Goal: Information Seeking & Learning: Learn about a topic

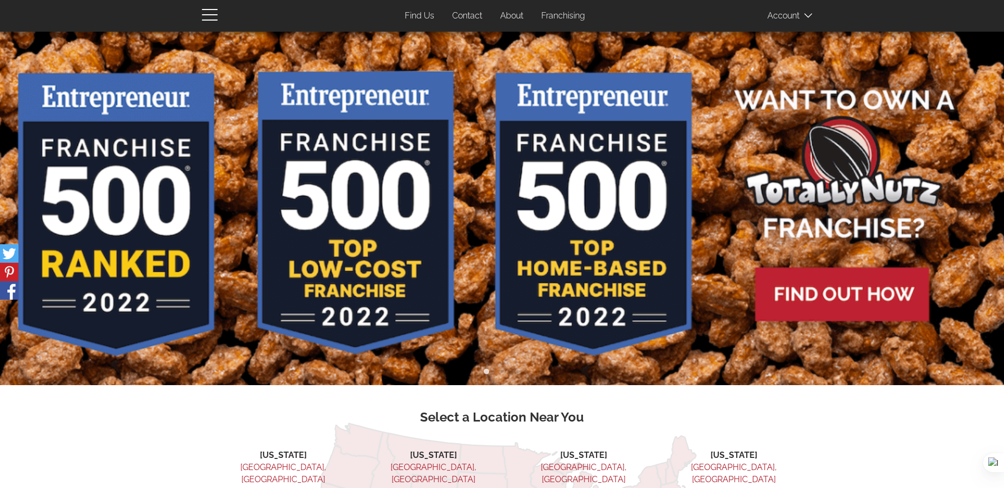
click at [508, 19] on link "About" at bounding box center [511, 16] width 39 height 21
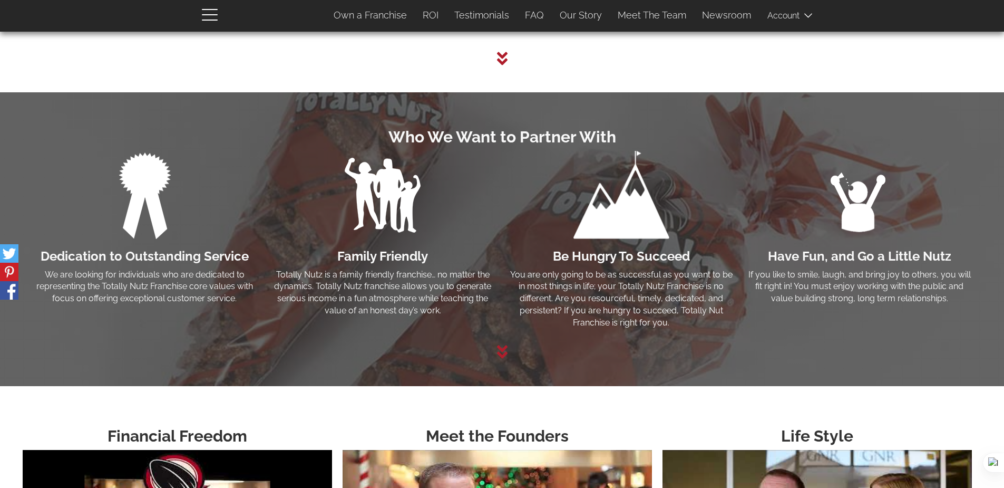
scroll to position [2402, 0]
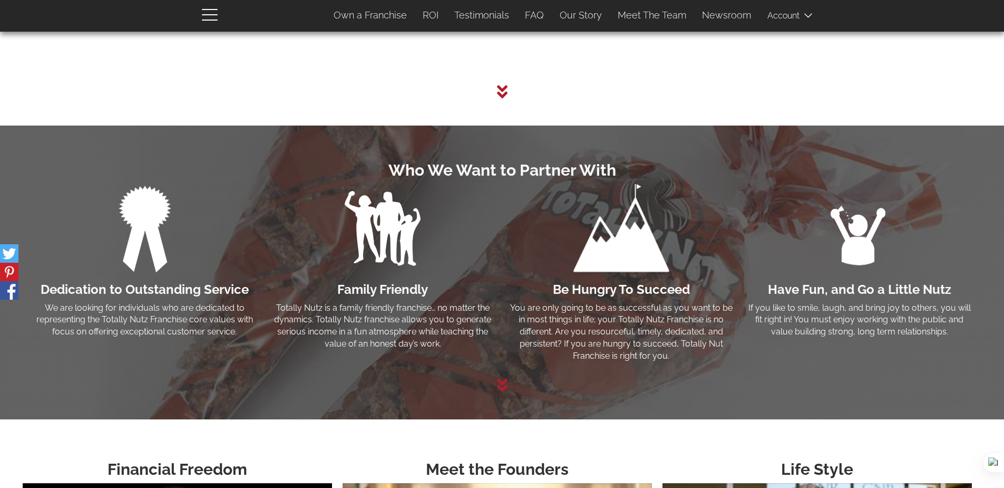
click at [502, 384] on icon at bounding box center [502, 384] width 11 height 17
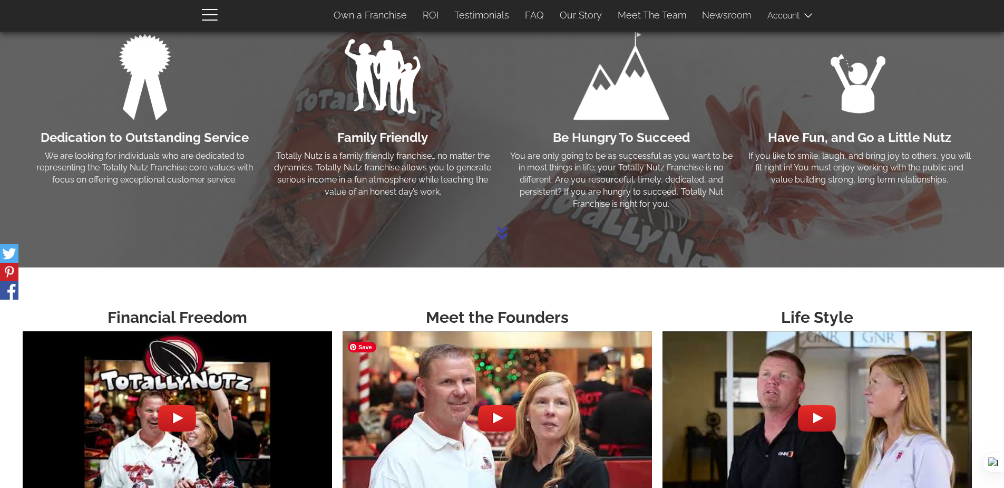
scroll to position [2742, 0]
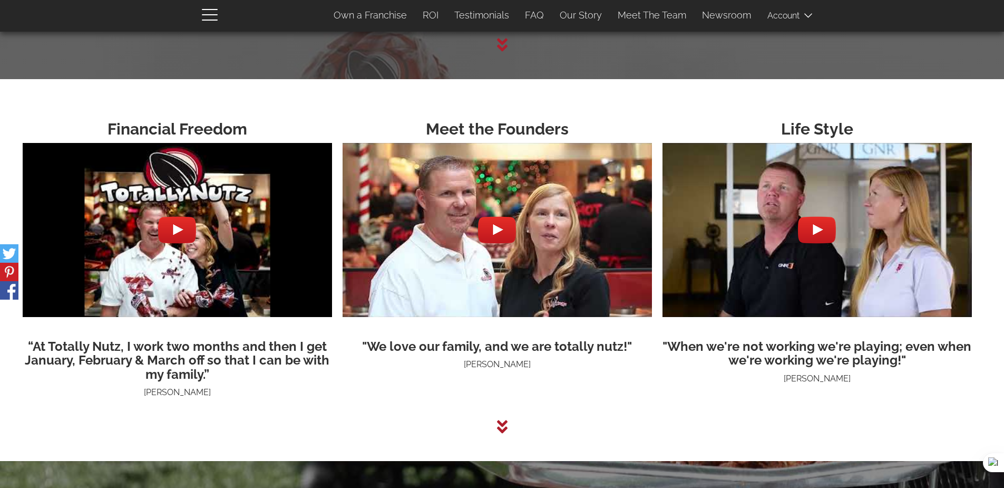
click at [171, 233] on div at bounding box center [177, 230] width 38 height 38
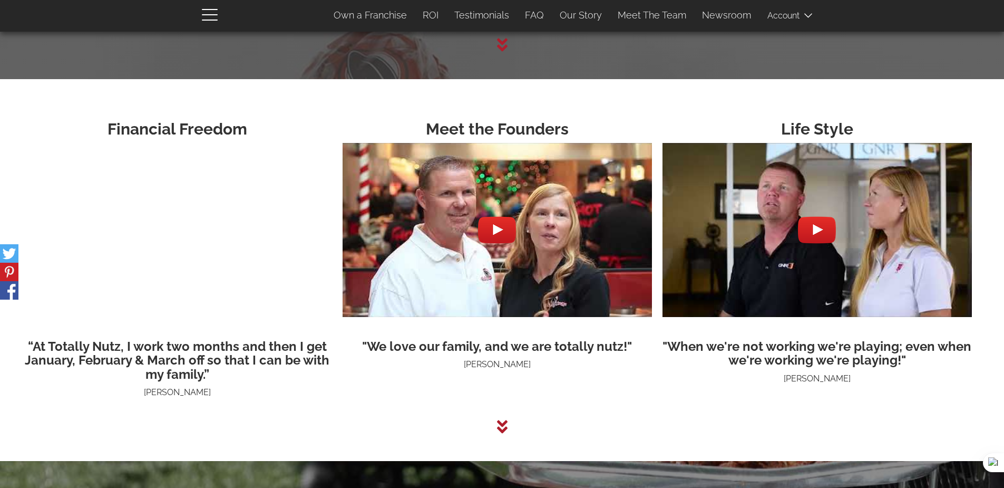
click at [501, 241] on div at bounding box center [497, 230] width 38 height 38
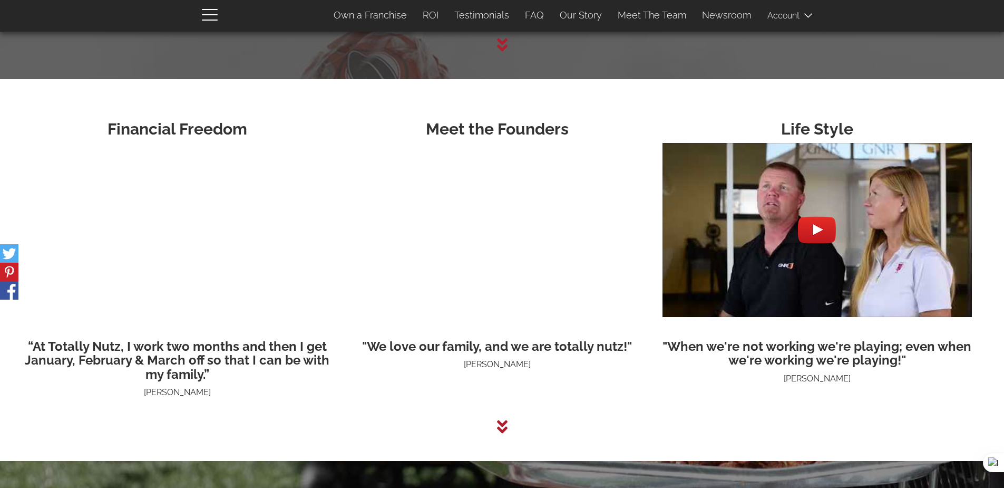
click at [816, 233] on div at bounding box center [817, 230] width 38 height 38
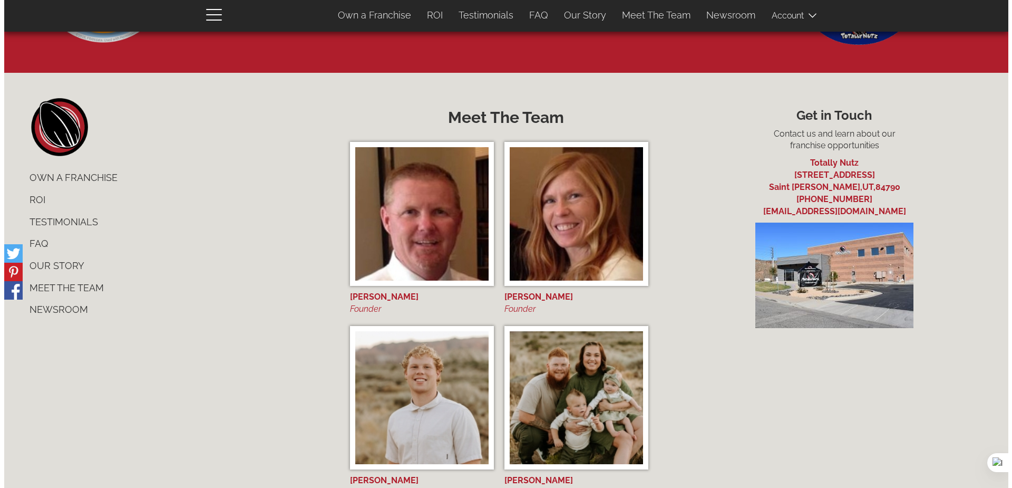
scroll to position [4375, 0]
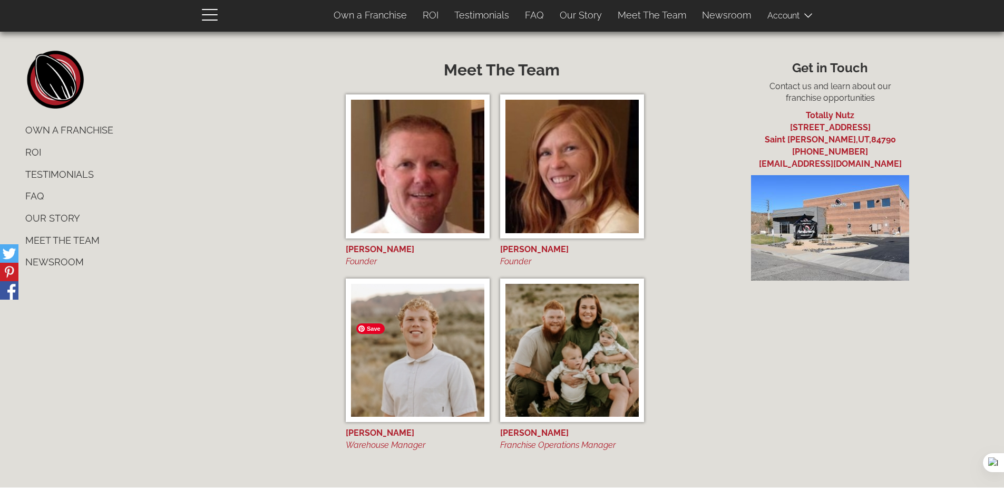
click at [402, 361] on img at bounding box center [417, 350] width 133 height 133
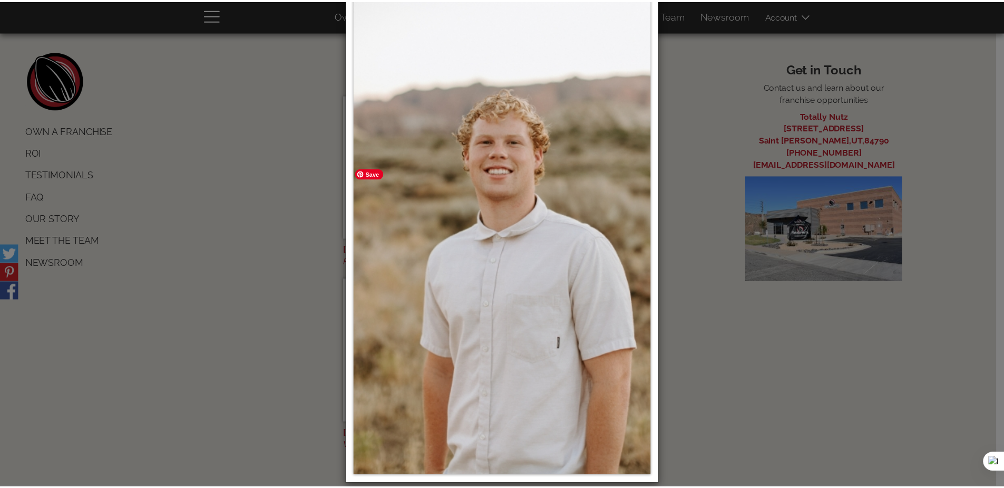
scroll to position [0, 0]
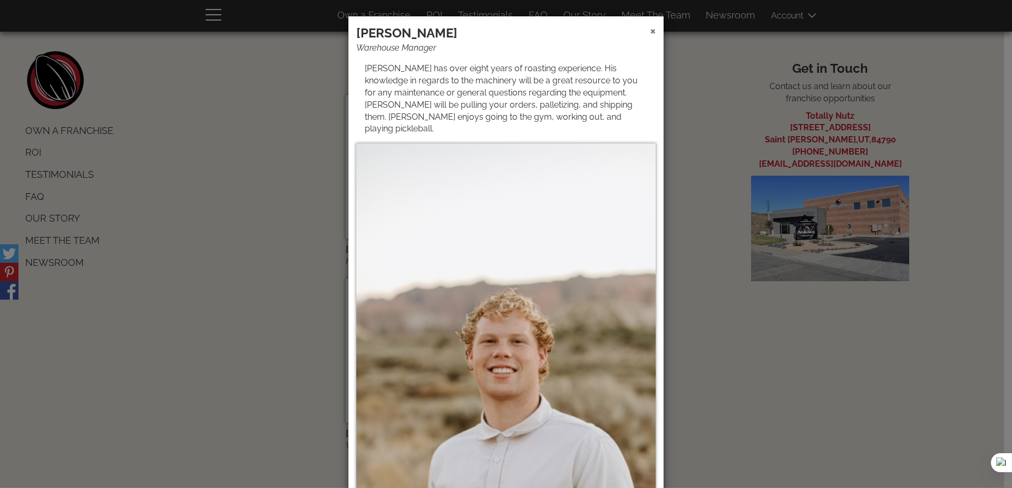
click at [650, 32] on span "×" at bounding box center [653, 30] width 6 height 15
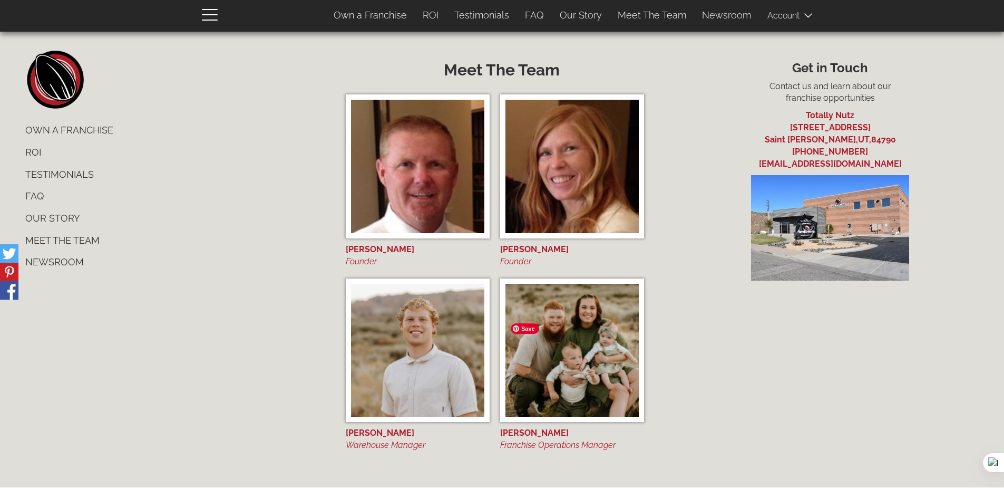
click at [591, 330] on img at bounding box center [572, 350] width 133 height 133
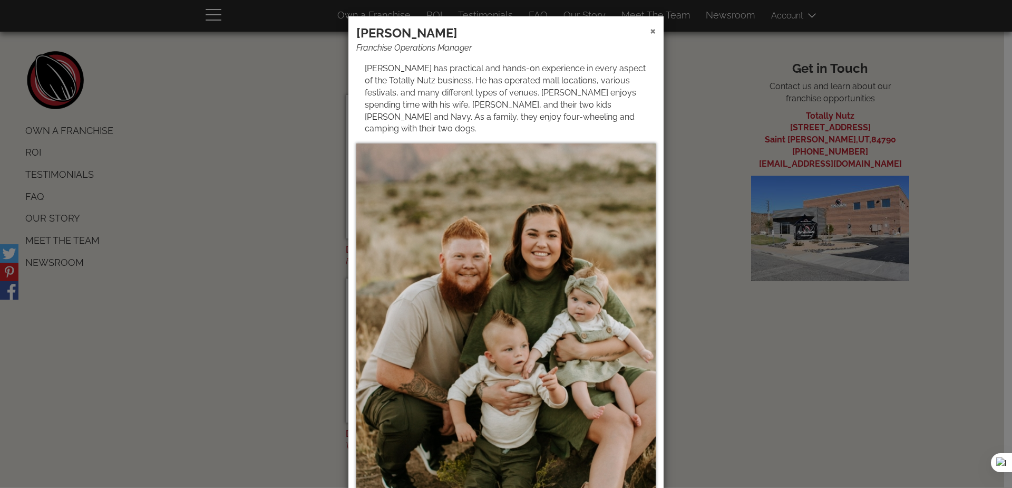
click at [650, 31] on span "×" at bounding box center [653, 30] width 6 height 15
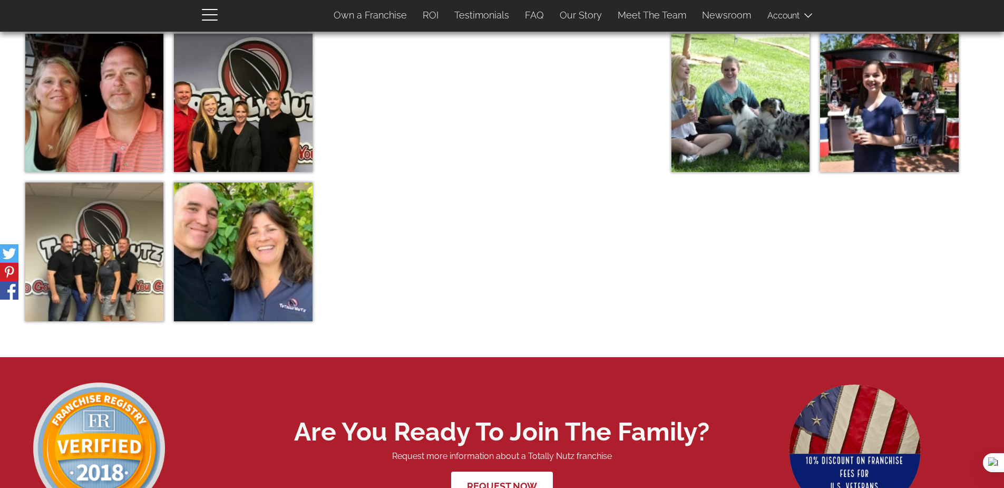
scroll to position [3689, 0]
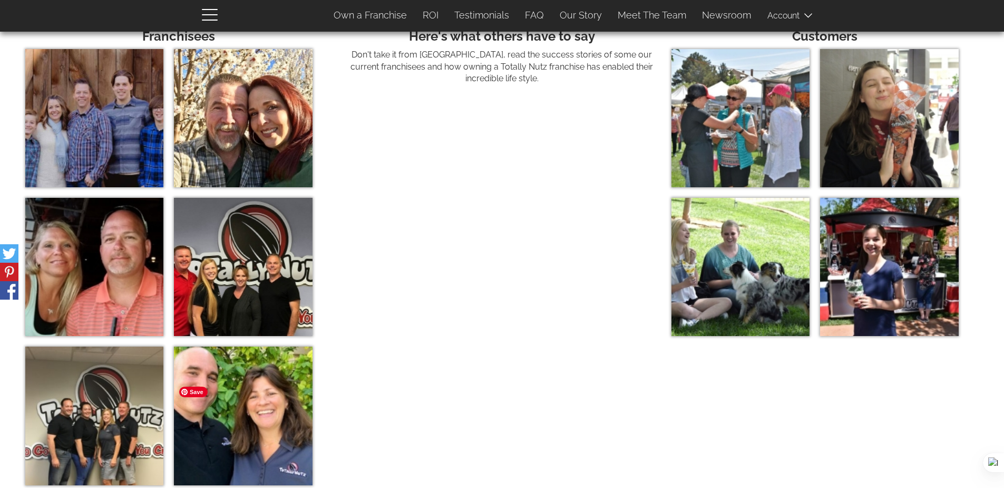
click at [256, 409] on img at bounding box center [243, 415] width 138 height 138
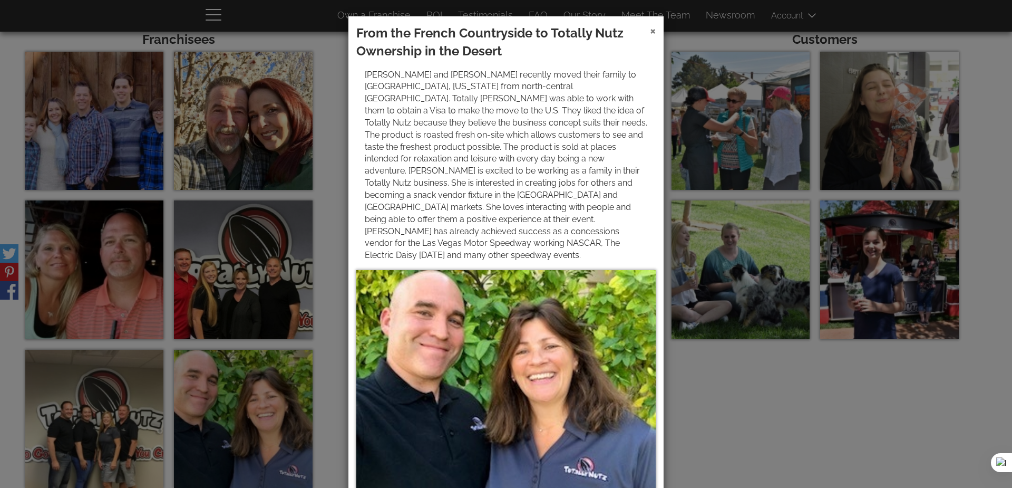
click at [650, 32] on span "×" at bounding box center [653, 30] width 6 height 15
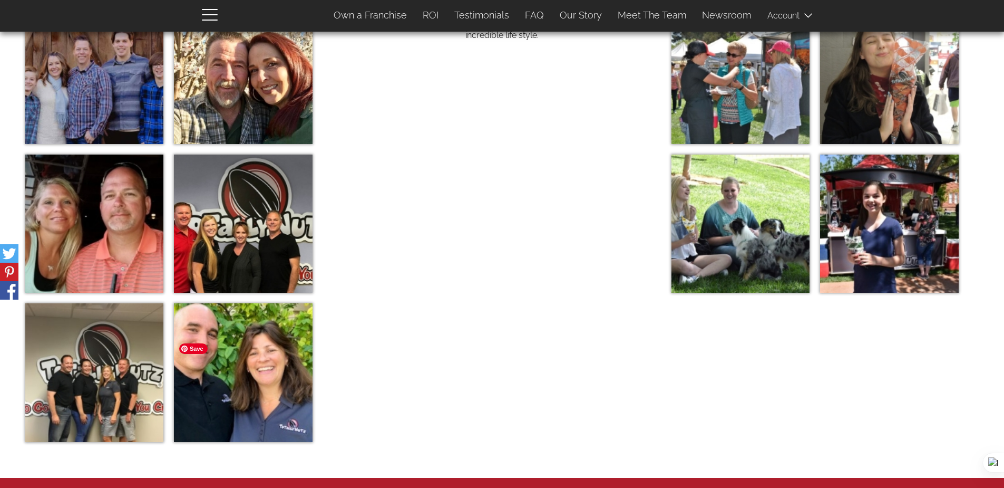
scroll to position [3795, 0]
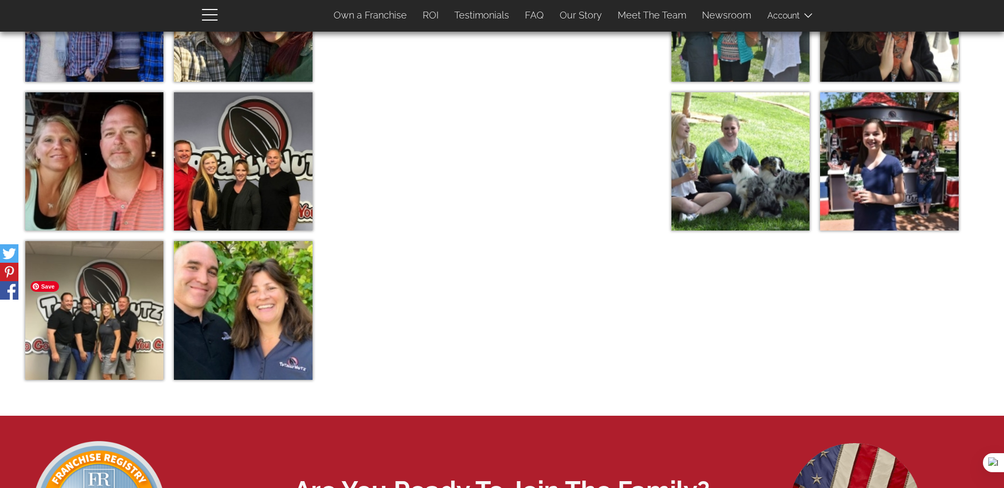
click at [117, 295] on img at bounding box center [94, 310] width 138 height 138
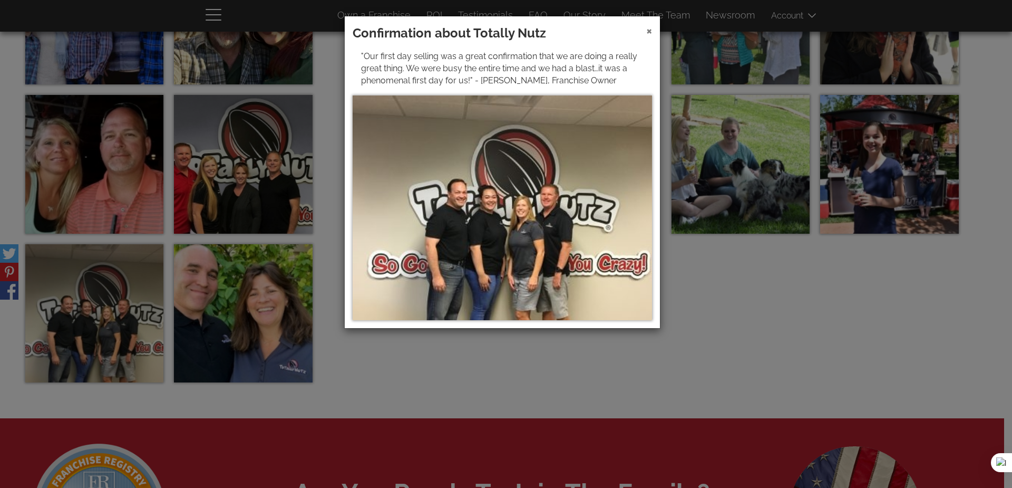
click at [647, 32] on span "×" at bounding box center [649, 30] width 6 height 15
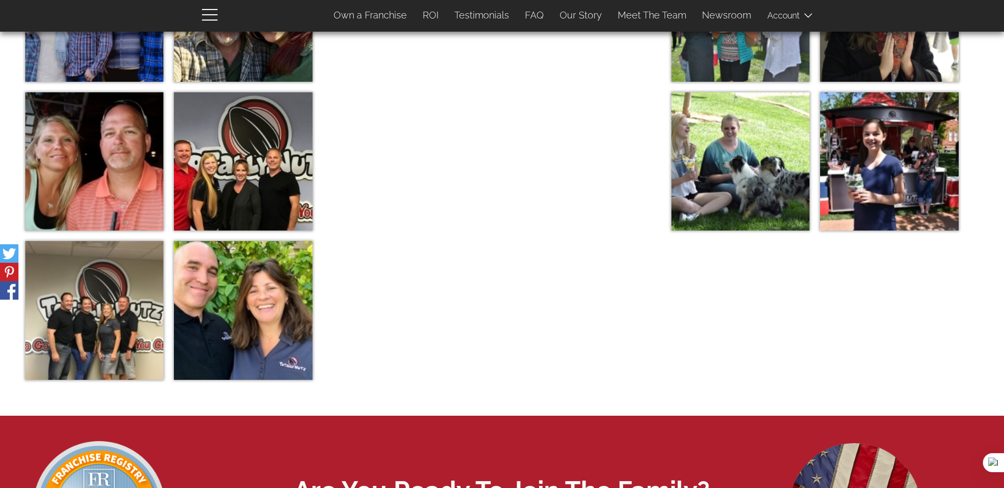
scroll to position [3584, 0]
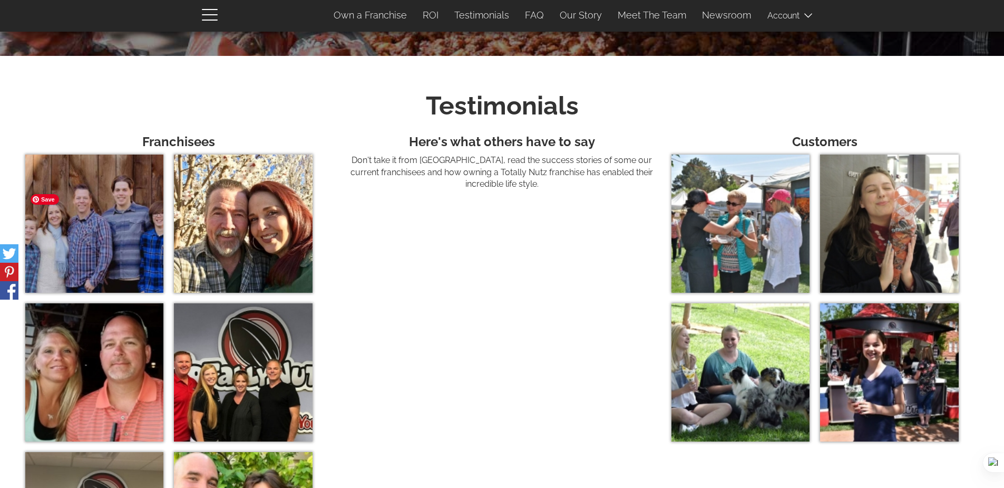
click at [93, 236] on img at bounding box center [94, 223] width 138 height 138
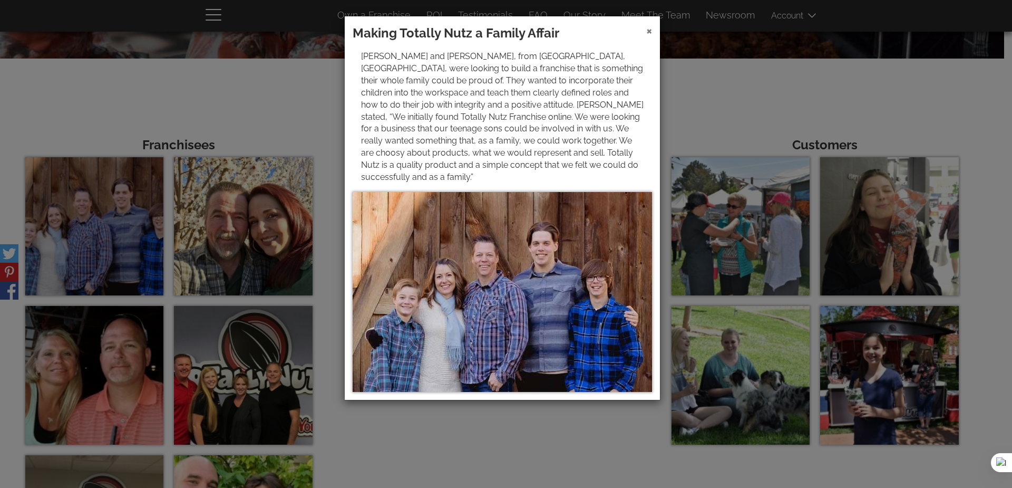
click at [652, 27] on span "×" at bounding box center [649, 30] width 6 height 15
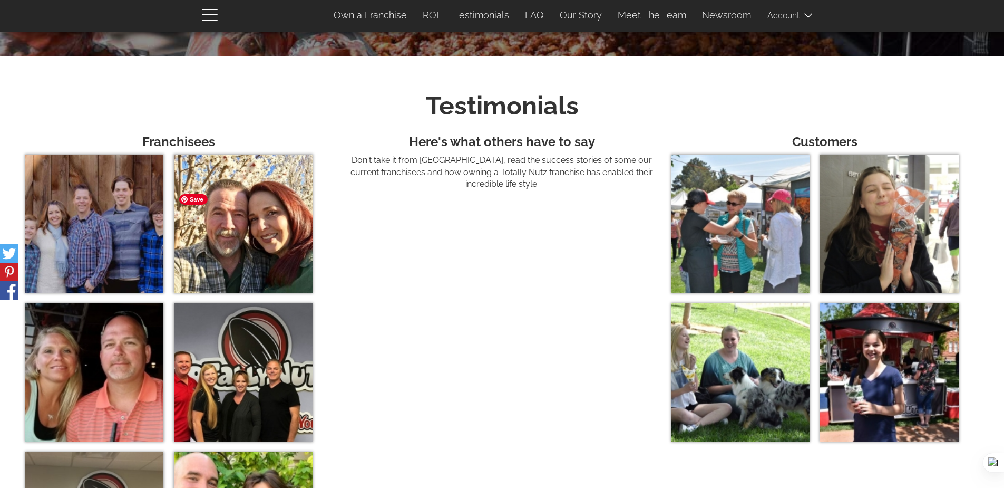
click at [275, 241] on img at bounding box center [243, 223] width 138 height 138
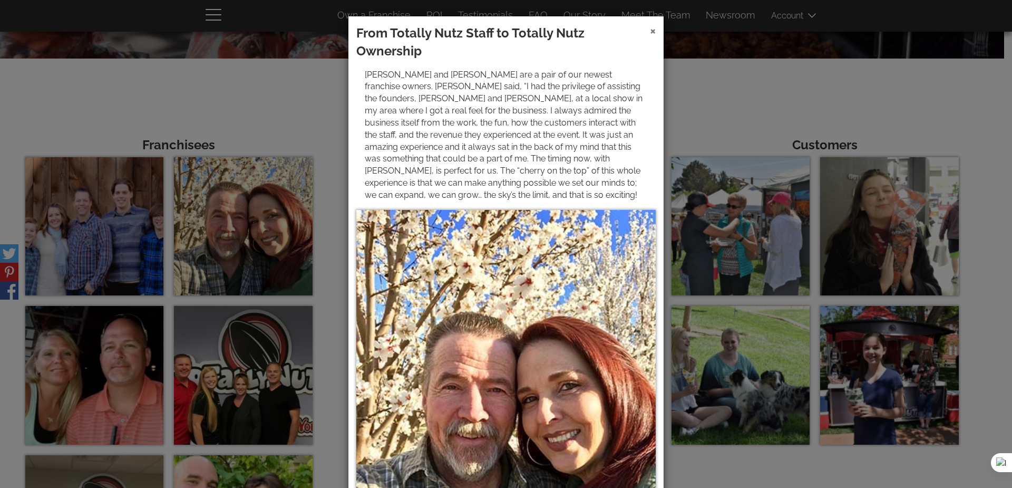
click at [650, 33] on span "×" at bounding box center [653, 30] width 6 height 15
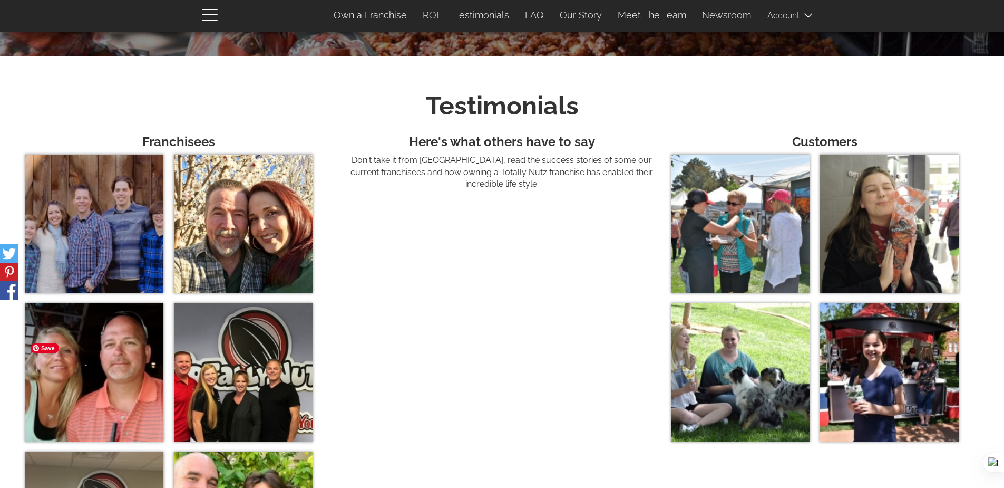
click at [127, 379] on img at bounding box center [94, 372] width 138 height 138
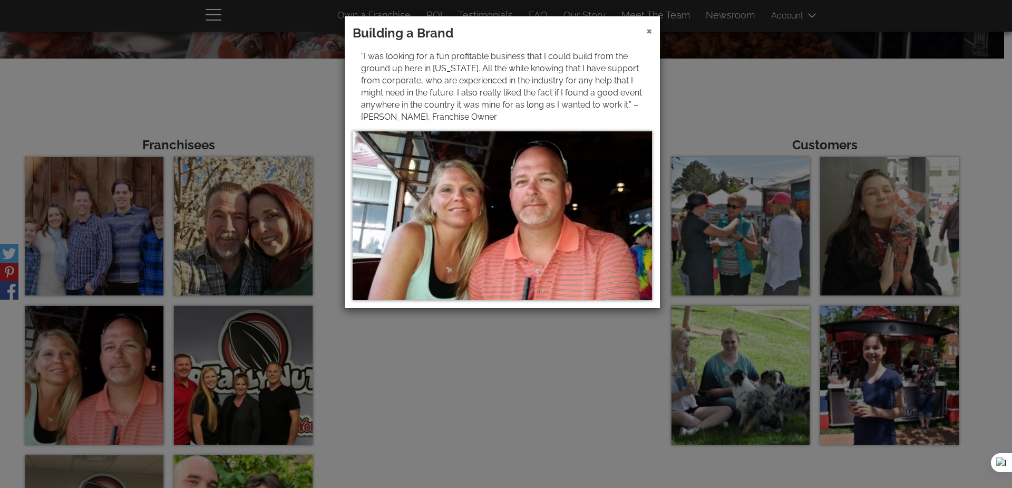
click at [650, 32] on span "×" at bounding box center [649, 30] width 6 height 15
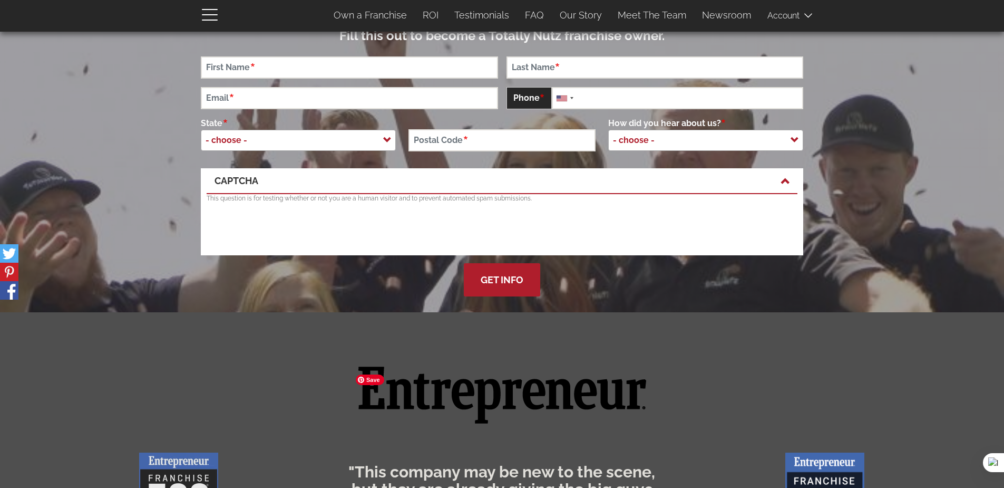
scroll to position [0, 0]
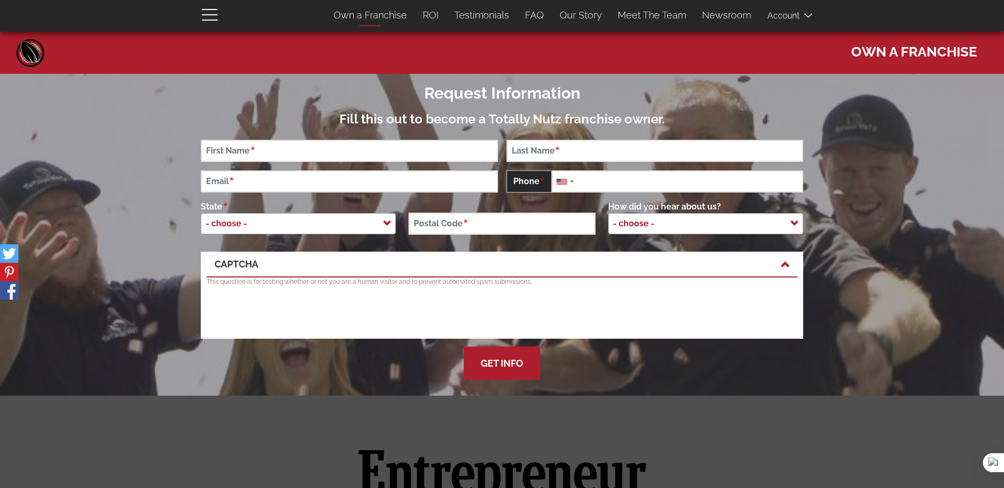
click at [375, 13] on link "Own a Franchise" at bounding box center [370, 15] width 89 height 22
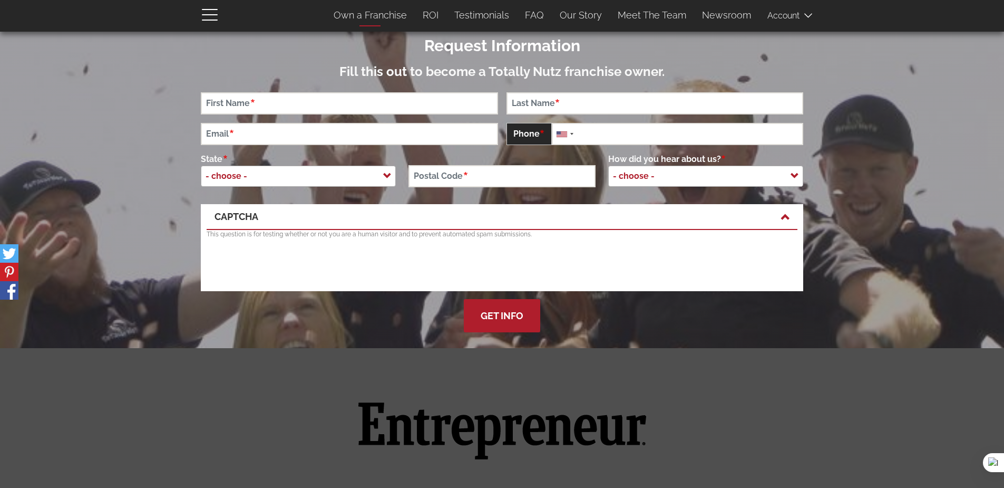
scroll to position [69, 0]
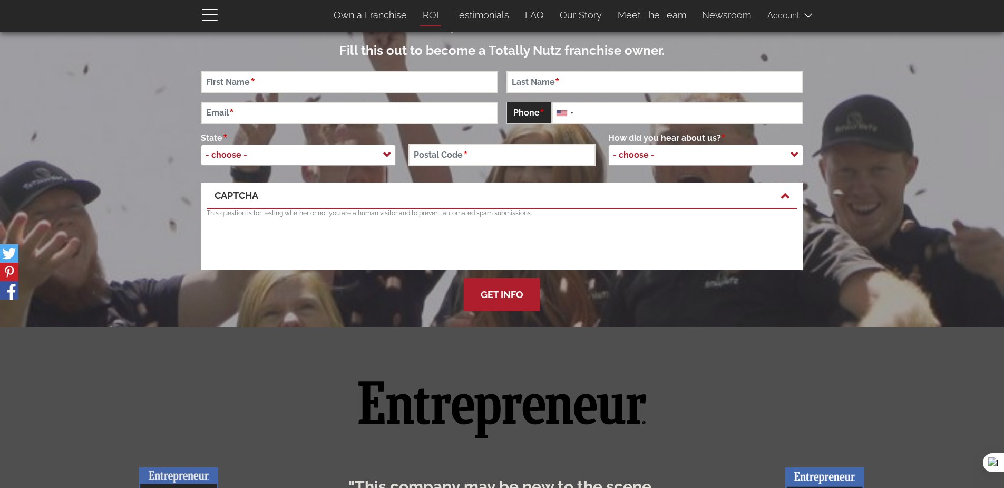
click at [433, 16] on link "ROI" at bounding box center [431, 15] width 32 height 22
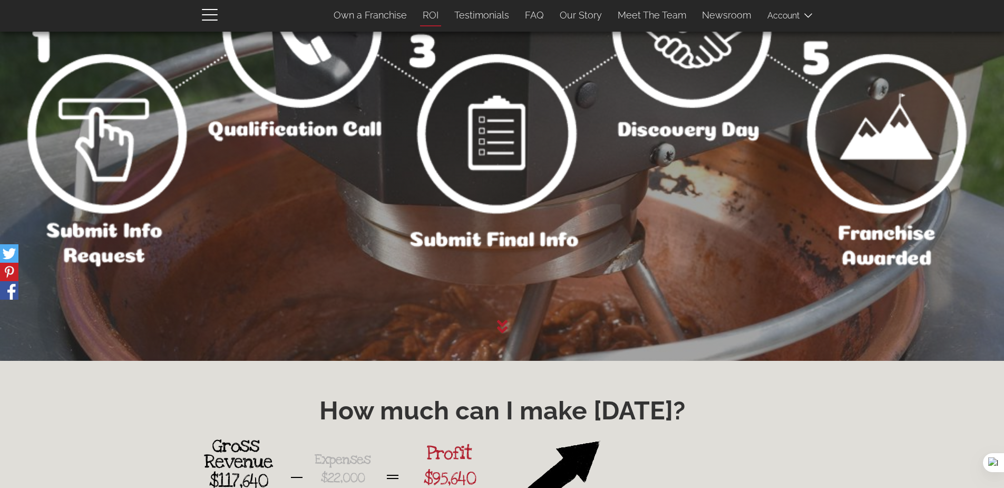
scroll to position [1556, 0]
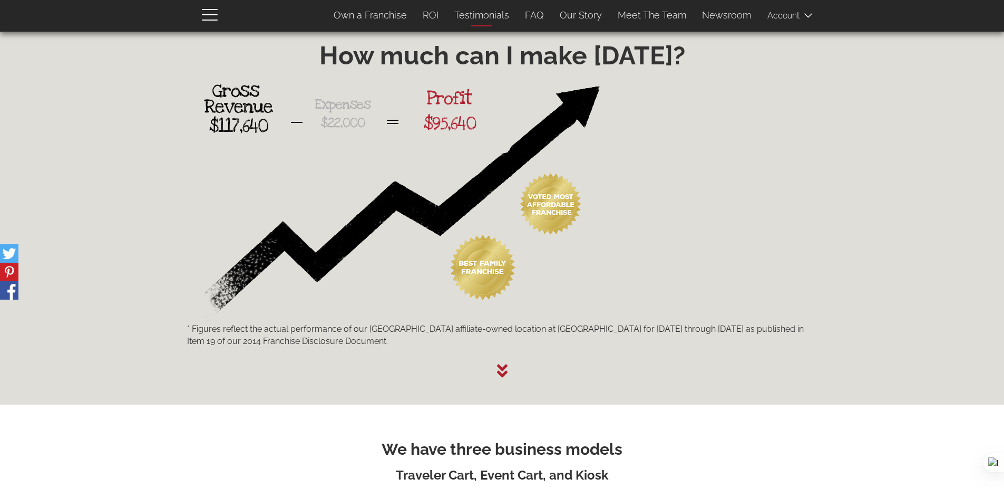
click at [484, 21] on link "Testimonials" at bounding box center [482, 15] width 71 height 22
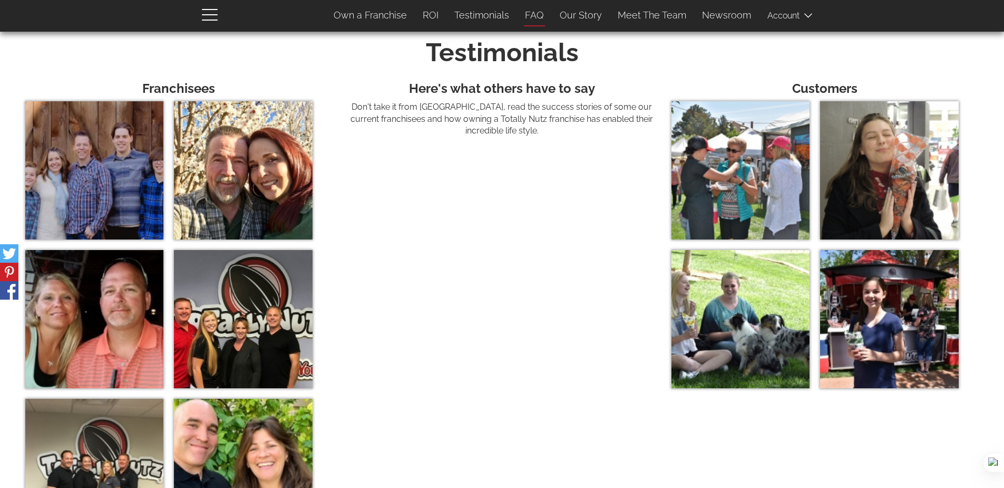
click at [545, 18] on link "FAQ" at bounding box center [534, 15] width 35 height 22
